Goal: Task Accomplishment & Management: Manage account settings

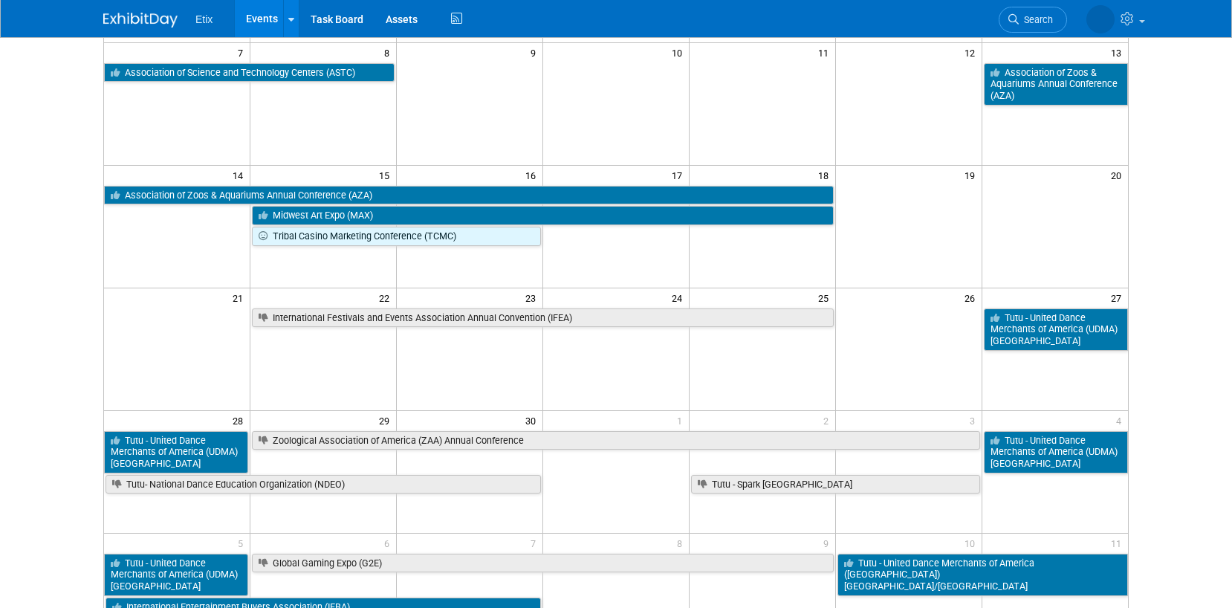
scroll to position [250, 0]
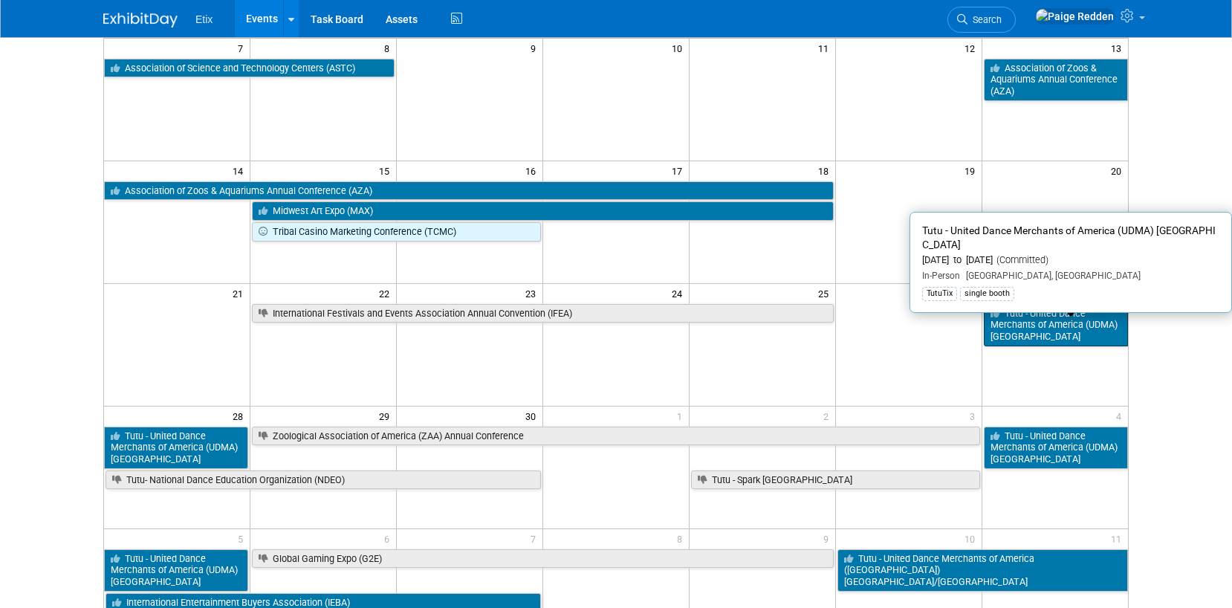
click at [1064, 339] on link "Tutu - United Dance Merchants of America (UDMA) [GEOGRAPHIC_DATA]" at bounding box center [1056, 325] width 144 height 42
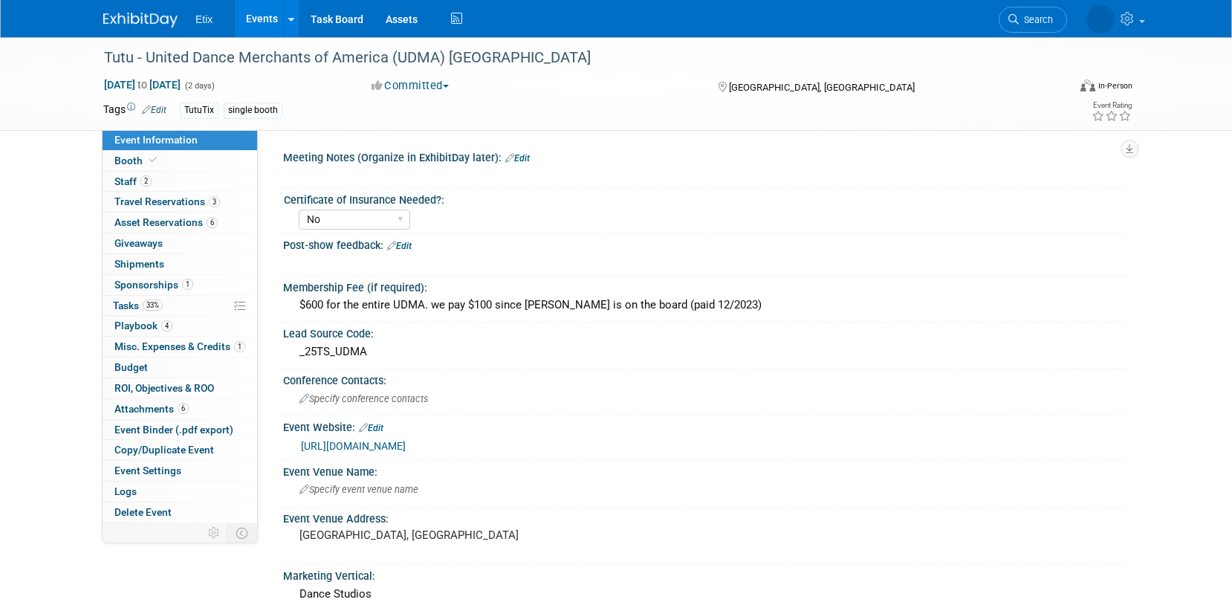
select select "No"
click at [198, 305] on link "33% Tasks 33%" at bounding box center [180, 306] width 155 height 20
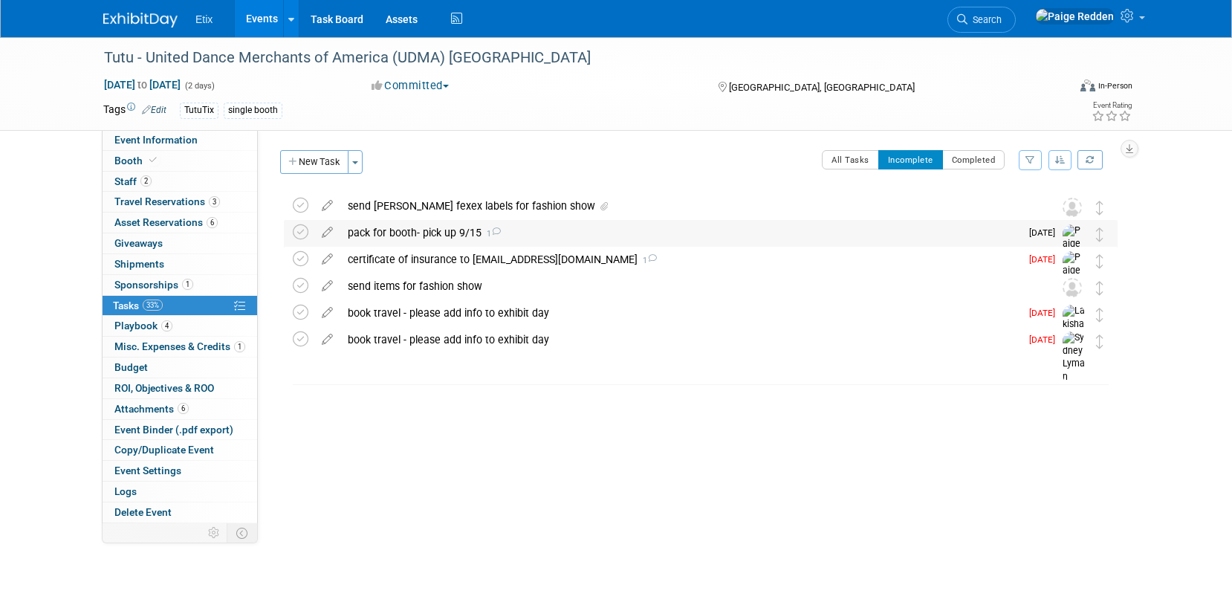
click at [412, 236] on div "pack for booth- pick up 9/15 1" at bounding box center [680, 232] width 680 height 25
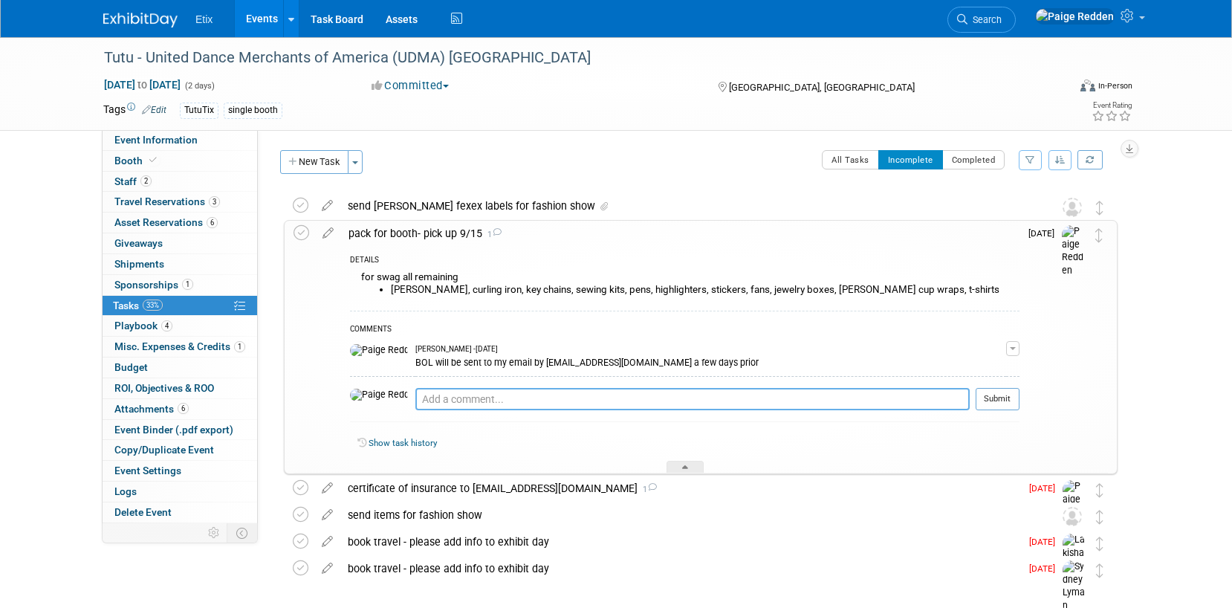
click at [416, 395] on textarea at bounding box center [693, 399] width 555 height 22
paste textarea "[URL][DOMAIN_NAME]"
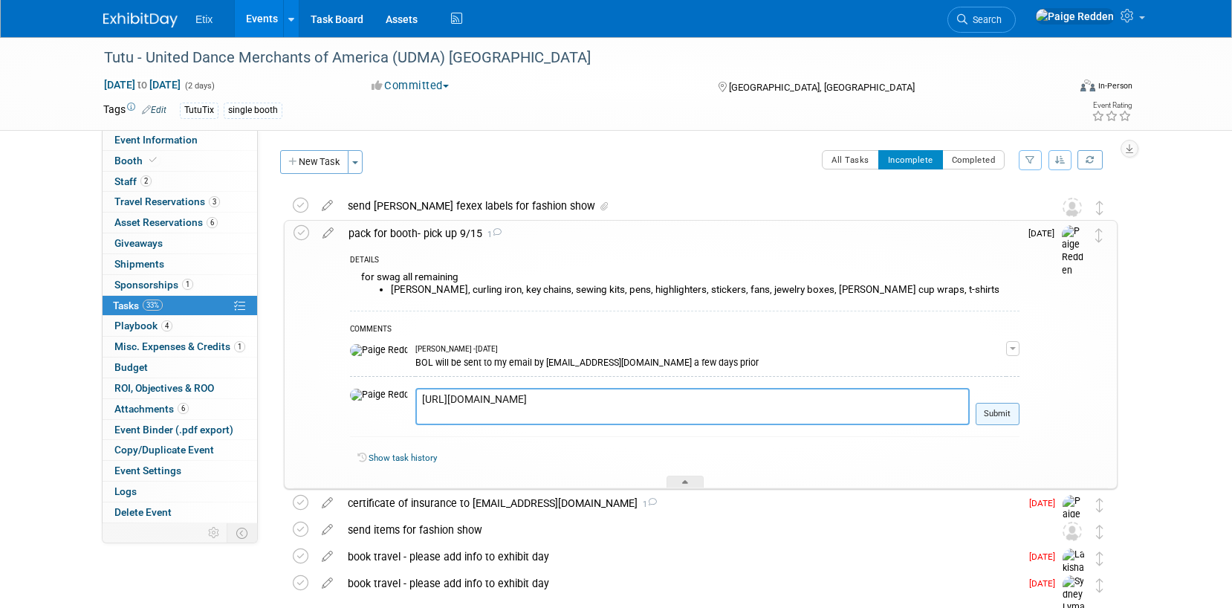
type textarea "[URL][DOMAIN_NAME]"
click at [1004, 413] on button "Submit" at bounding box center [998, 414] width 44 height 22
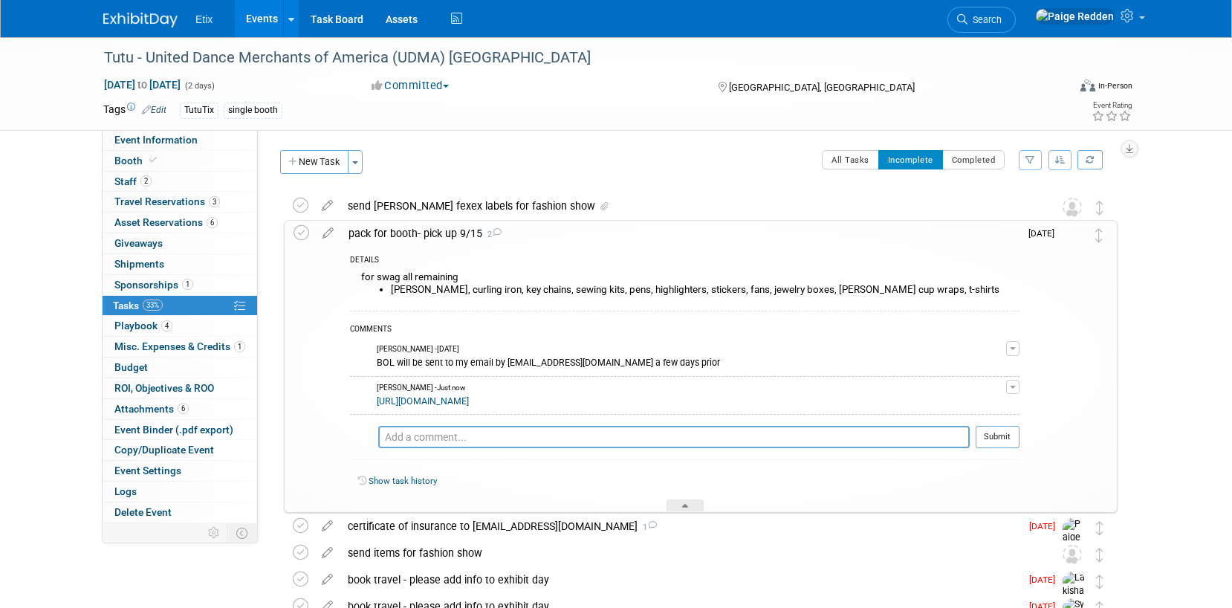
click at [636, 245] on div "pack for booth- pick up 9/15 2" at bounding box center [680, 233] width 679 height 25
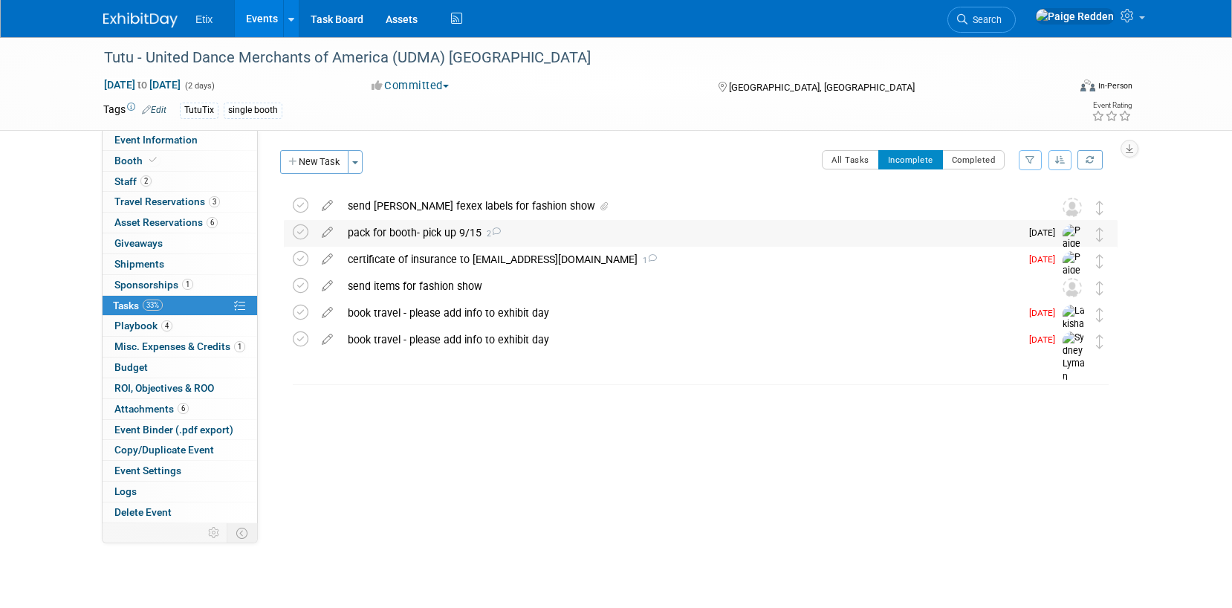
click at [636, 245] on div "pack for booth- pick up 9/15 2" at bounding box center [680, 232] width 680 height 25
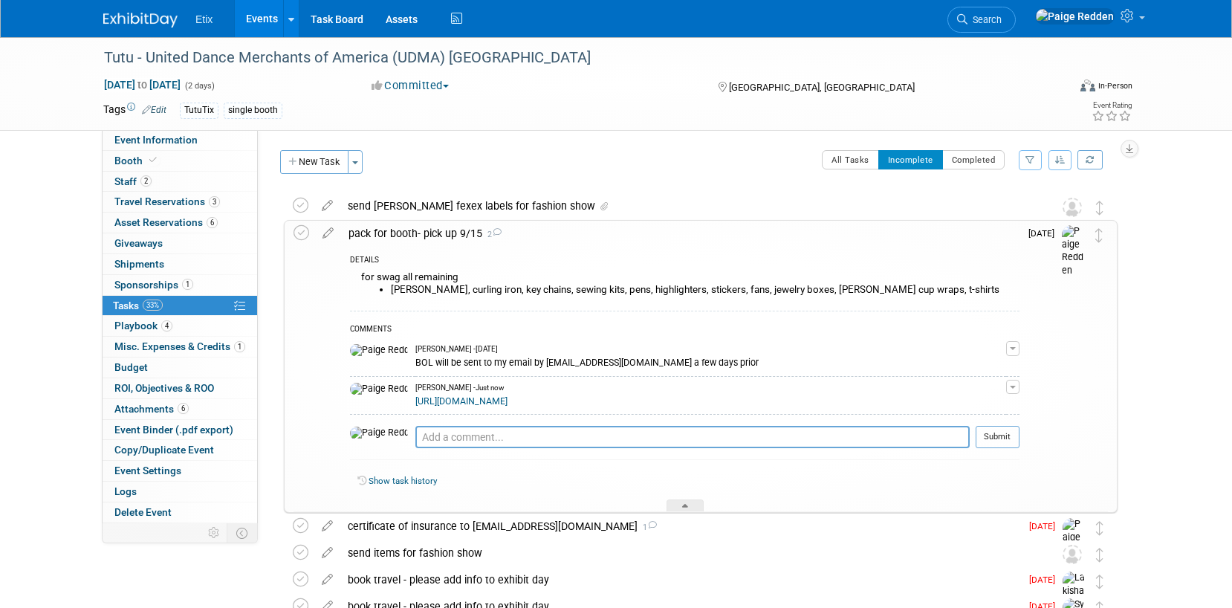
click at [636, 243] on div "pack for booth- pick up 9/15 2" at bounding box center [680, 233] width 679 height 25
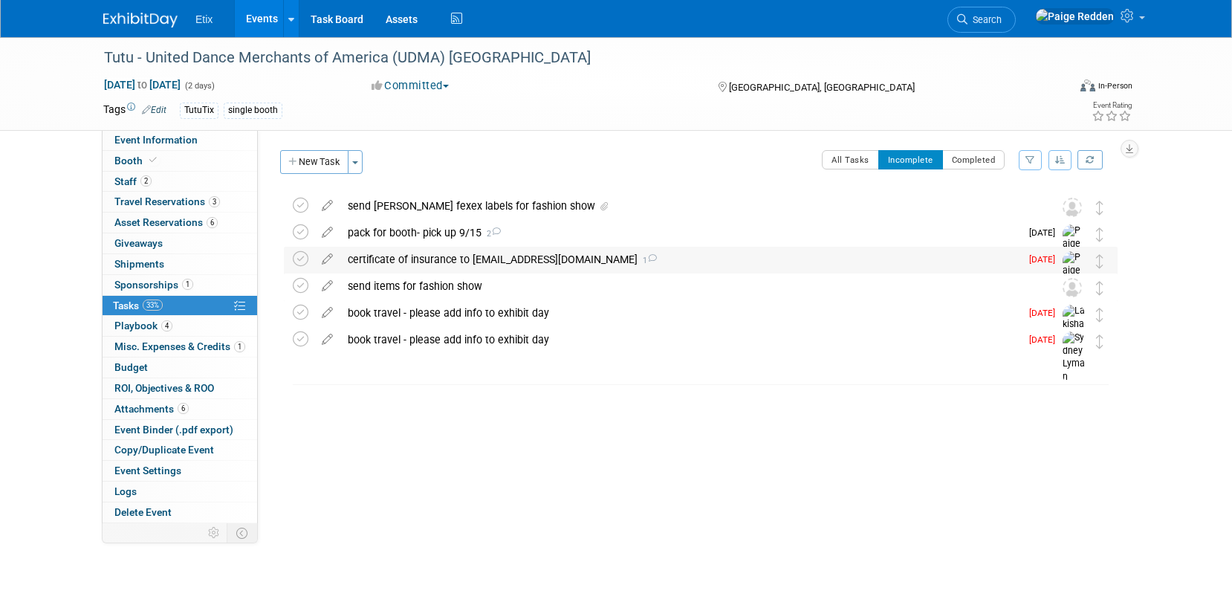
click at [673, 259] on div "certificate of insurance to [EMAIL_ADDRESS][DOMAIN_NAME] 1" at bounding box center [680, 259] width 680 height 25
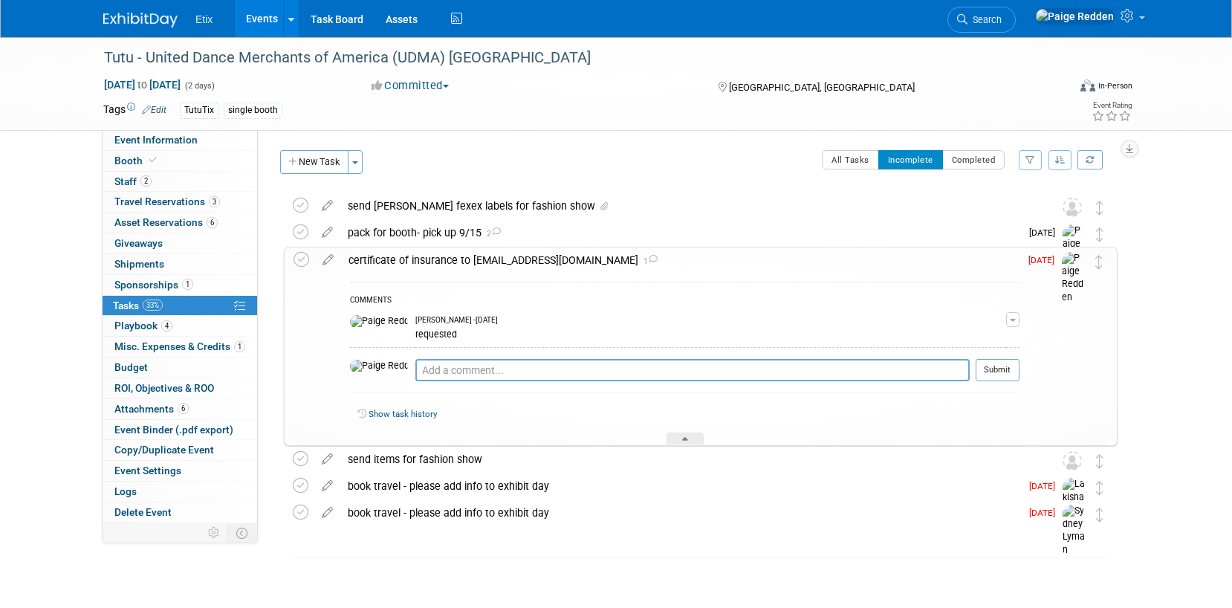
click at [656, 259] on div "certificate of insurance to [EMAIL_ADDRESS][DOMAIN_NAME] 1" at bounding box center [680, 260] width 679 height 25
